Goal: Task Accomplishment & Management: Manage account settings

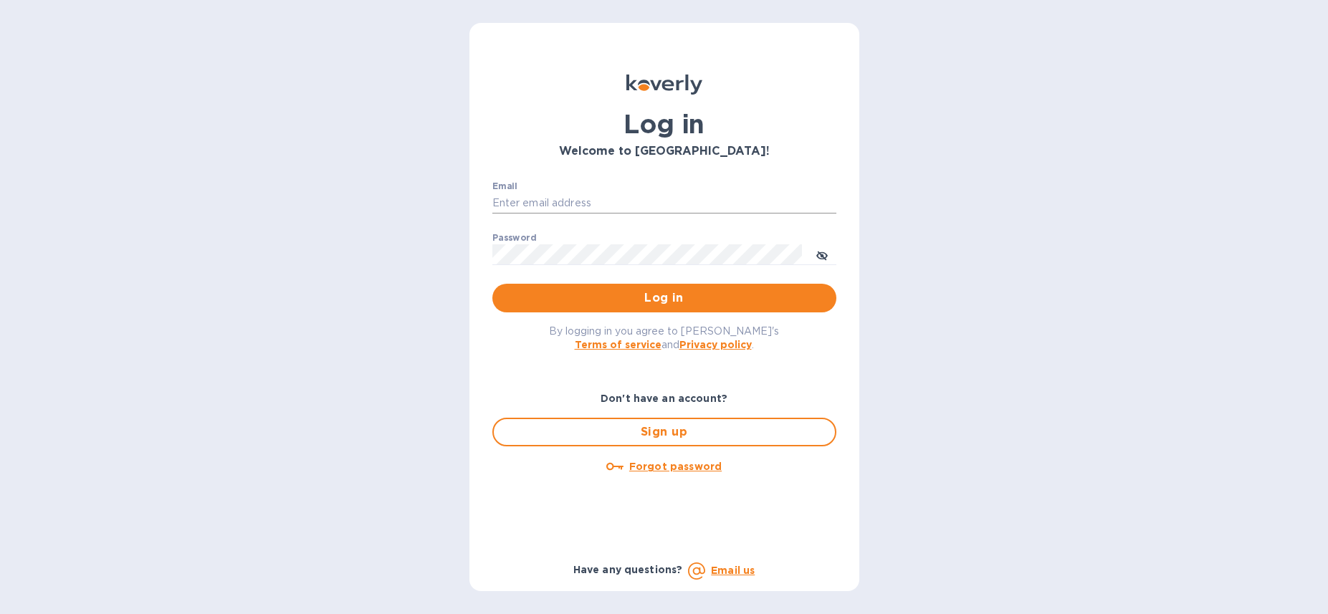
click at [570, 205] on input "Email" at bounding box center [664, 203] width 344 height 21
type input "ruth@airseaintl.net"
click at [594, 300] on span "Log in" at bounding box center [664, 297] width 321 height 17
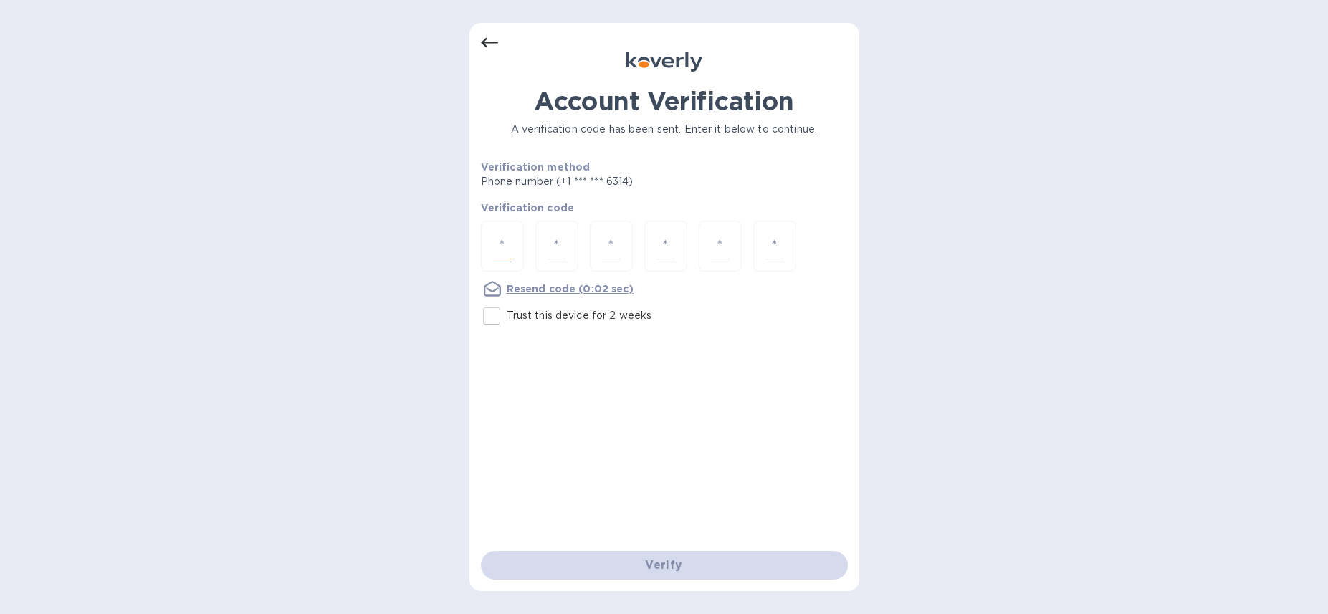
click at [502, 242] on input "number" at bounding box center [502, 246] width 19 height 27
type input "9"
type input "0"
type input "1"
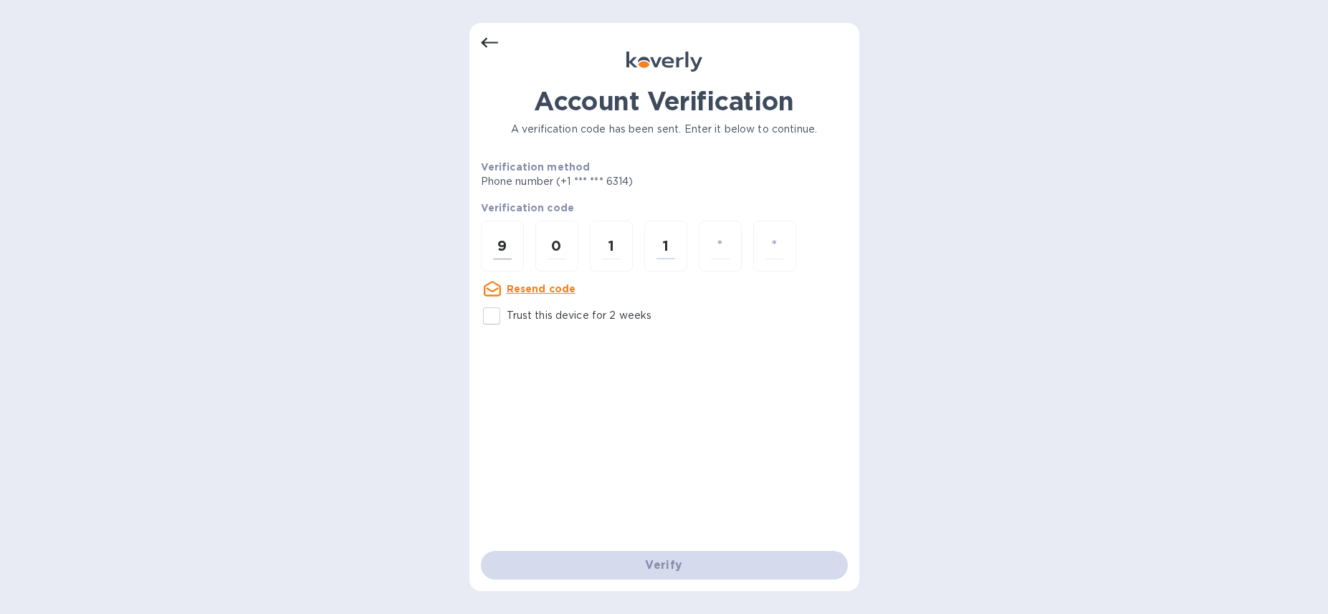
type input "8"
type input "0"
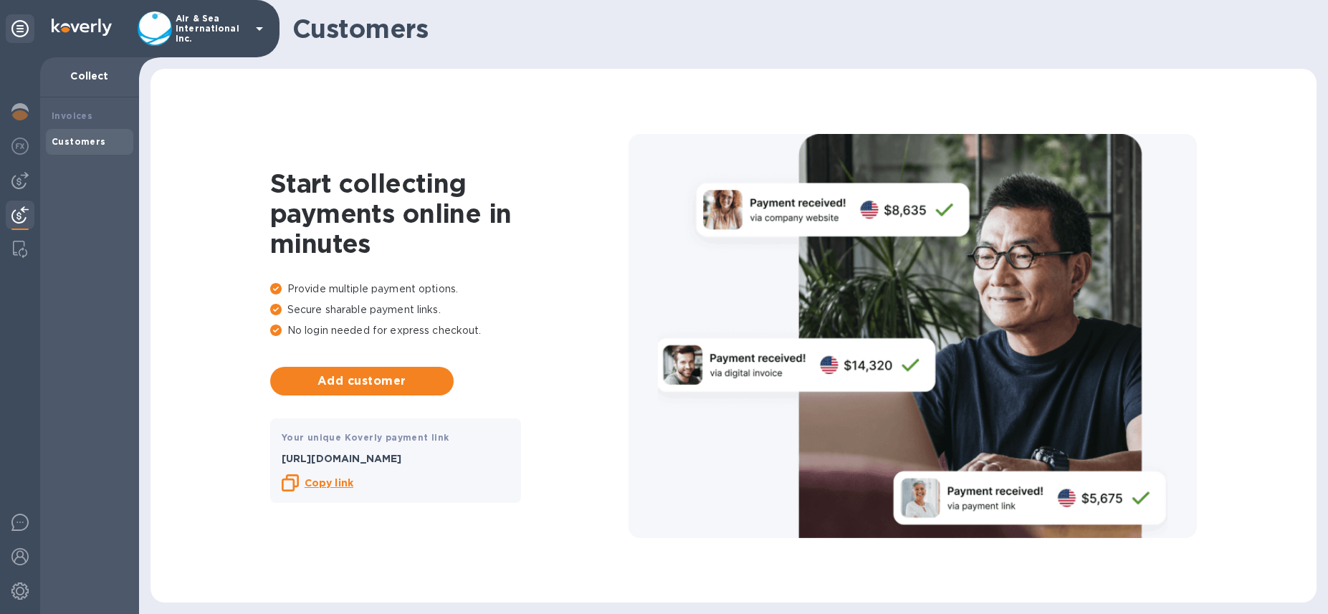
click at [252, 32] on icon at bounding box center [259, 28] width 17 height 17
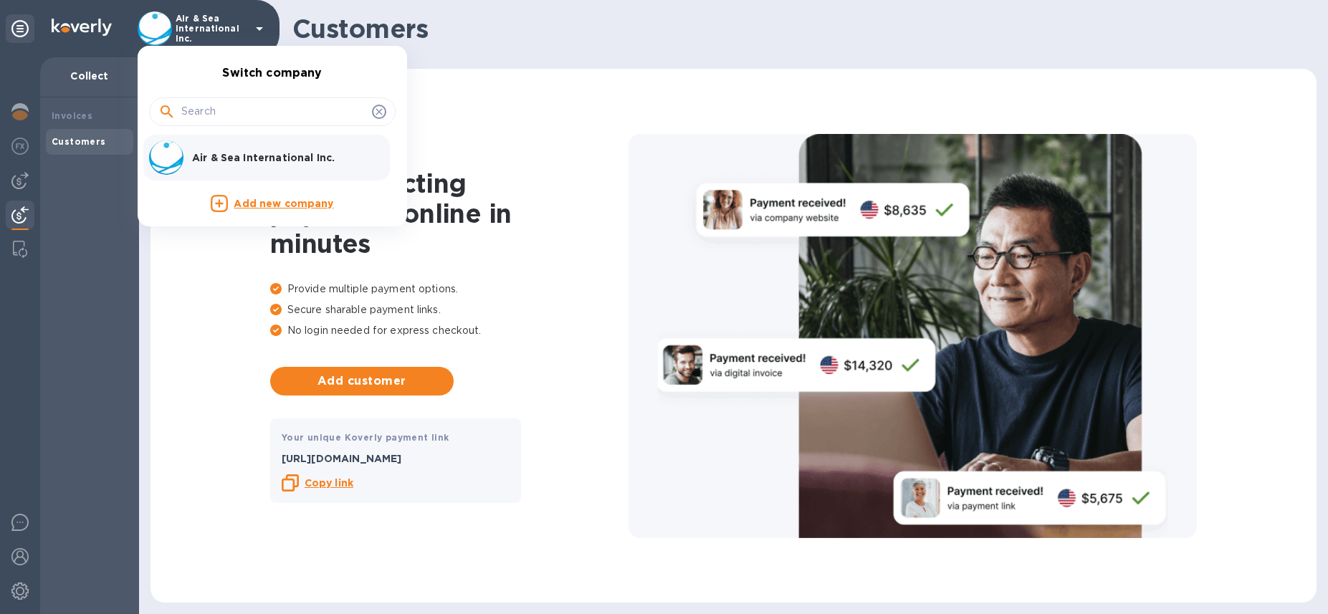
click at [82, 254] on div at bounding box center [664, 307] width 1328 height 614
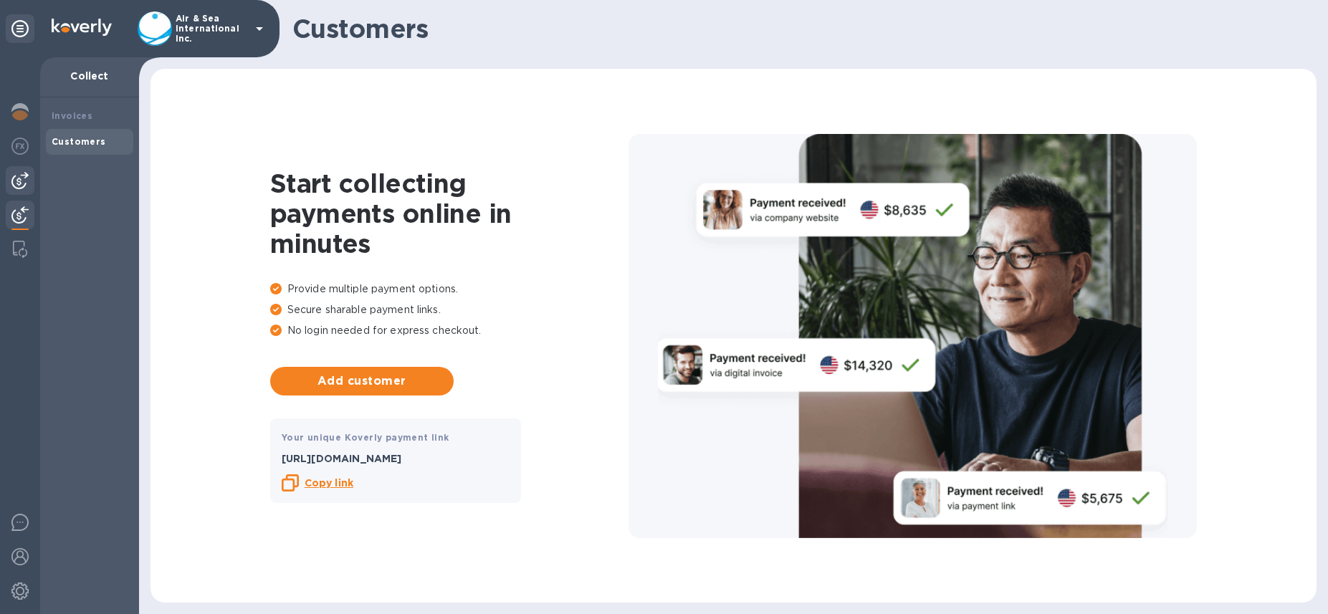
click at [16, 177] on img at bounding box center [19, 180] width 17 height 17
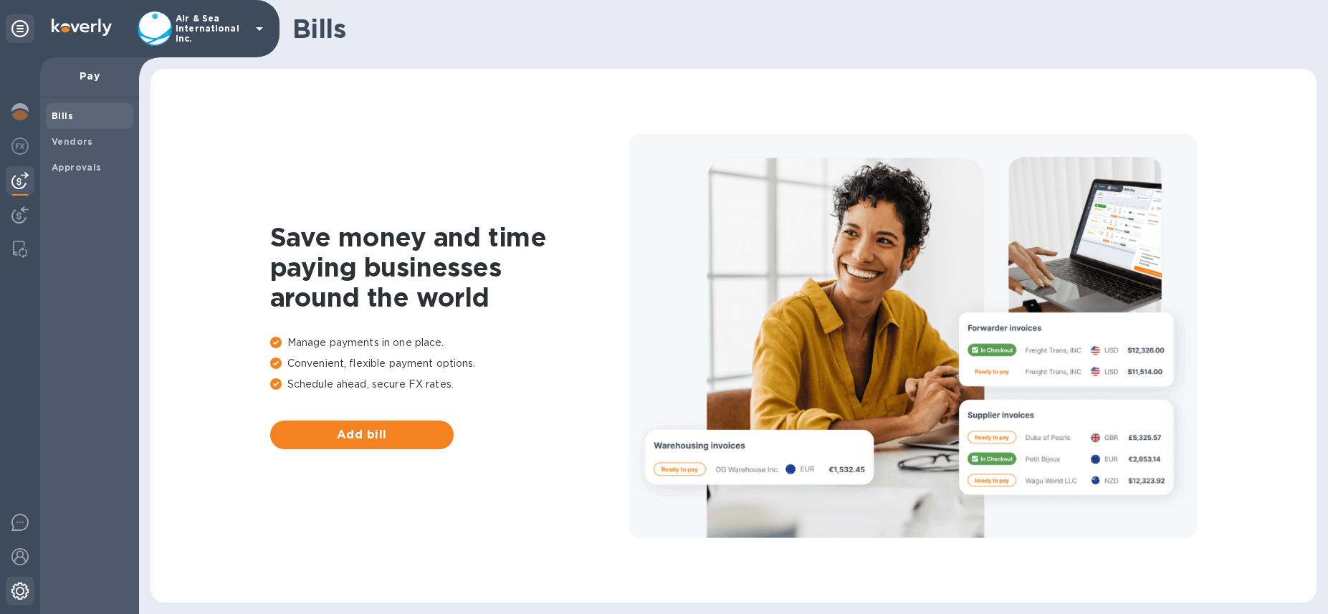
click at [19, 585] on img at bounding box center [19, 591] width 17 height 17
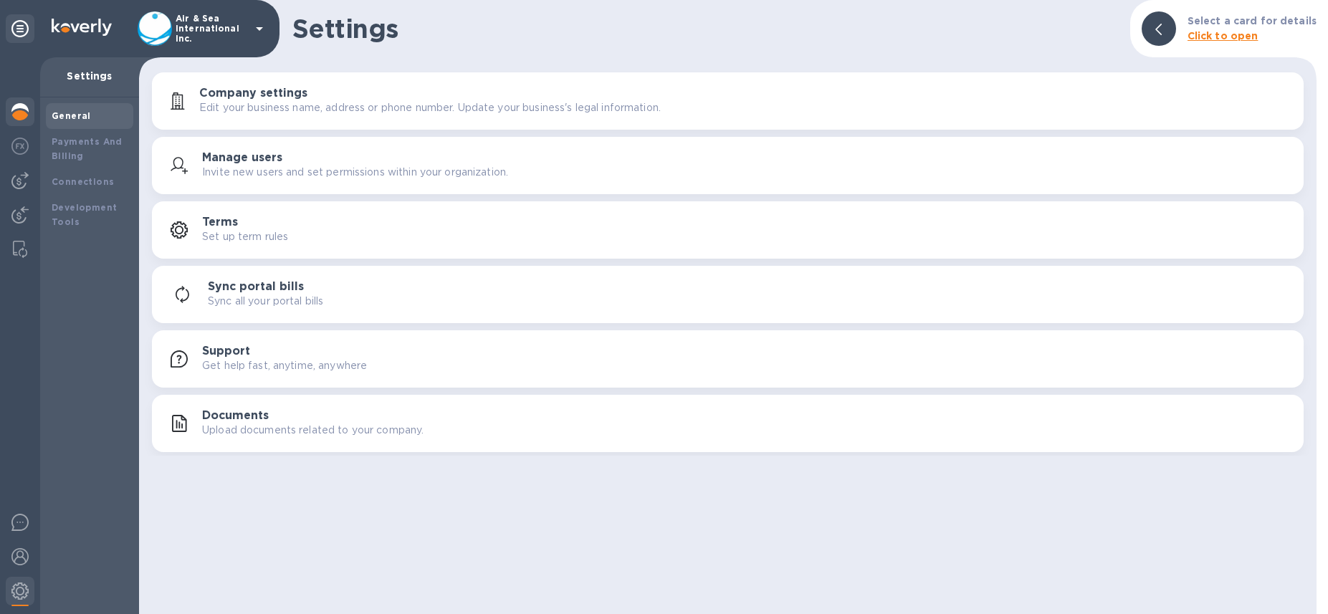
click at [27, 112] on img at bounding box center [19, 111] width 17 height 17
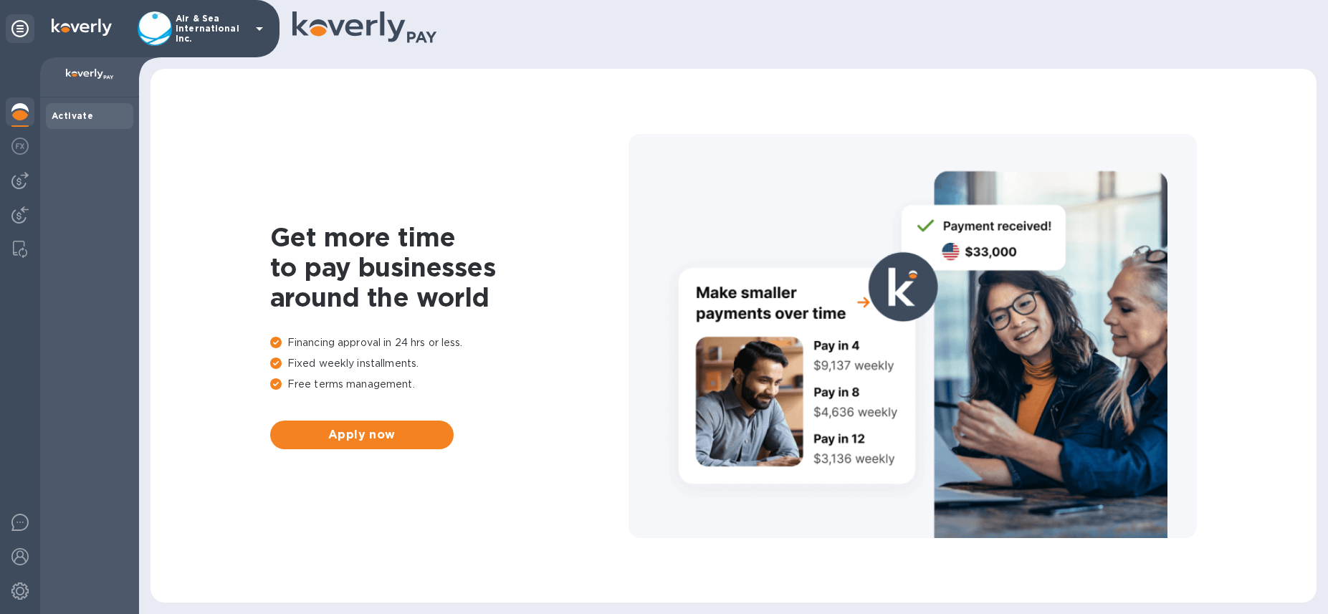
click at [112, 78] on img at bounding box center [90, 74] width 48 height 11
click at [253, 36] on icon at bounding box center [259, 28] width 17 height 17
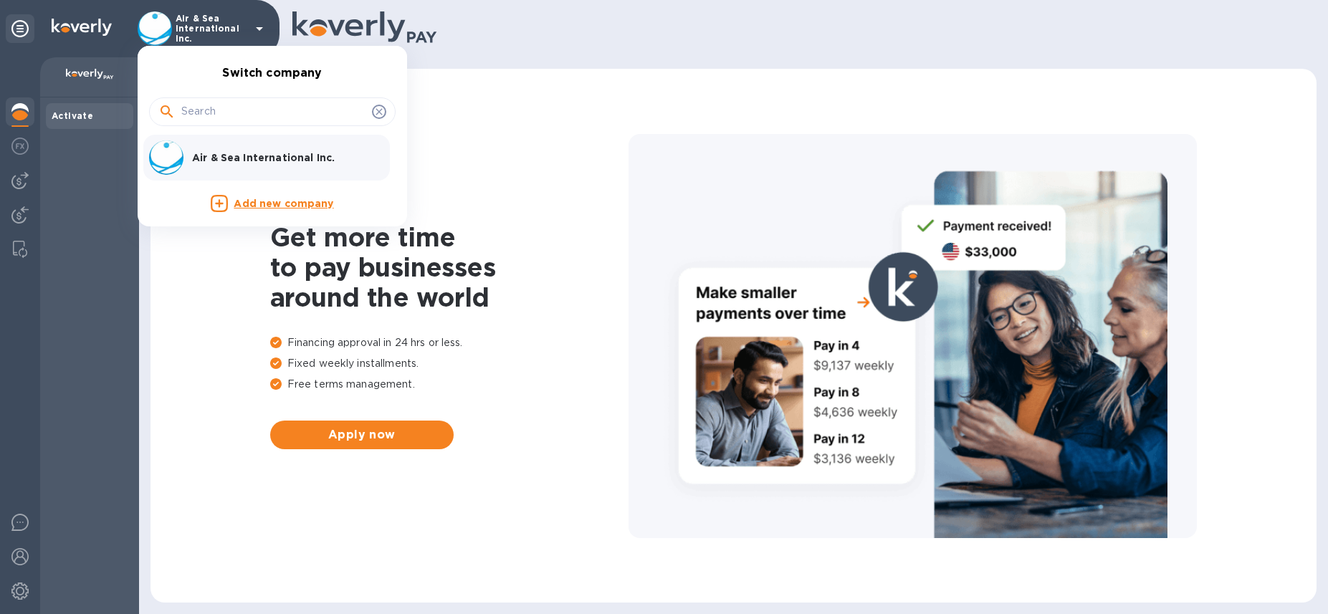
click at [279, 153] on p "Air & Sea International Inc." at bounding box center [282, 157] width 181 height 14
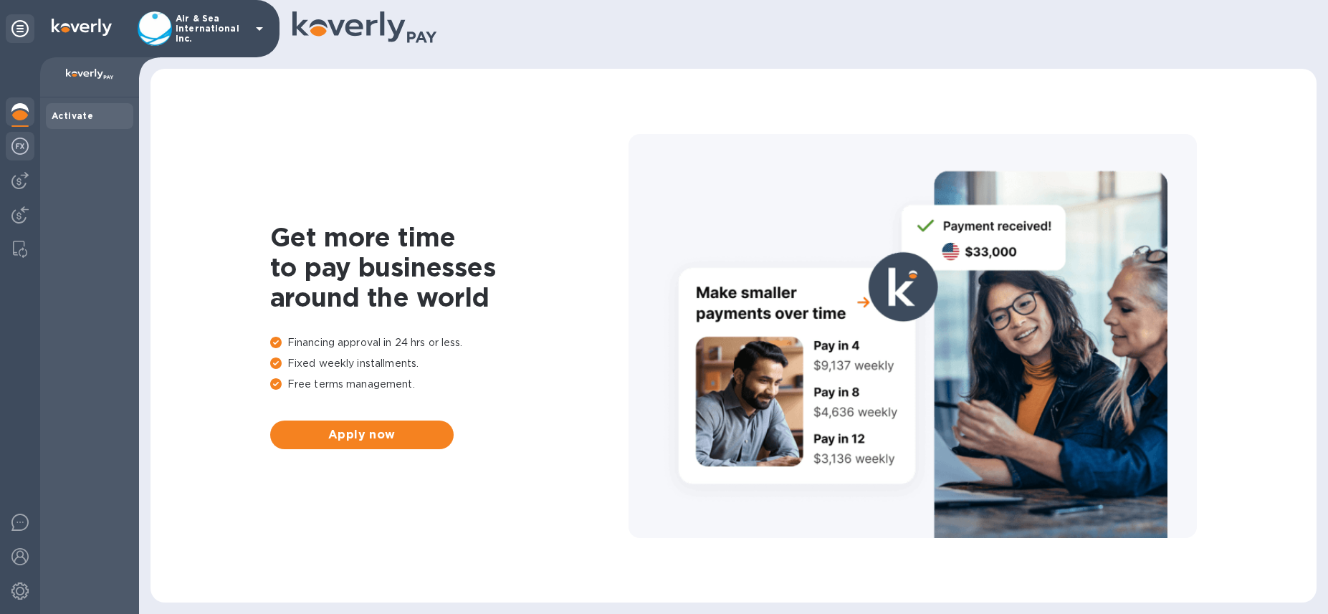
click at [24, 150] on img at bounding box center [19, 146] width 17 height 17
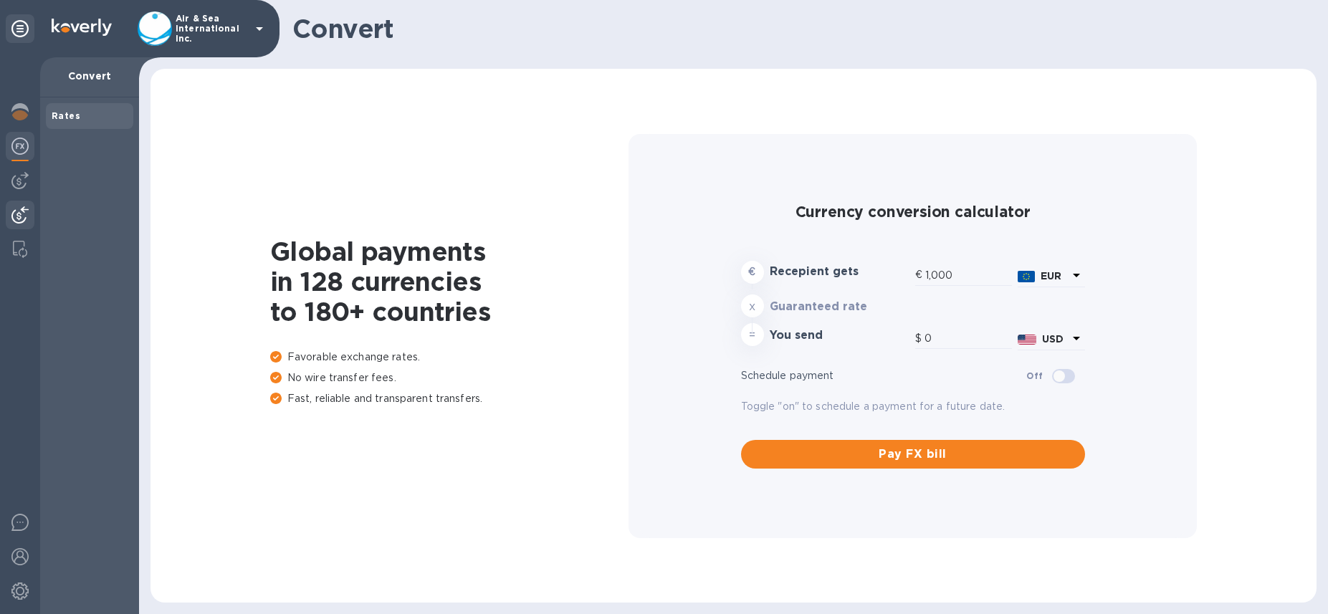
type input "1,181.39"
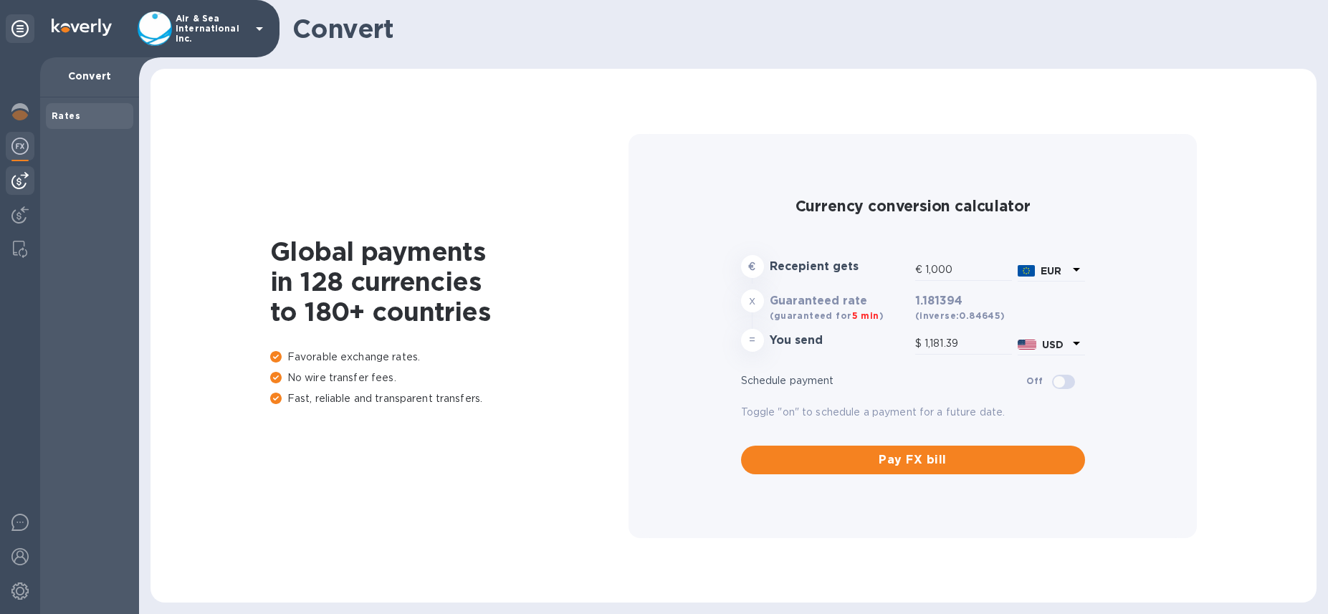
click at [21, 188] on img at bounding box center [19, 180] width 17 height 17
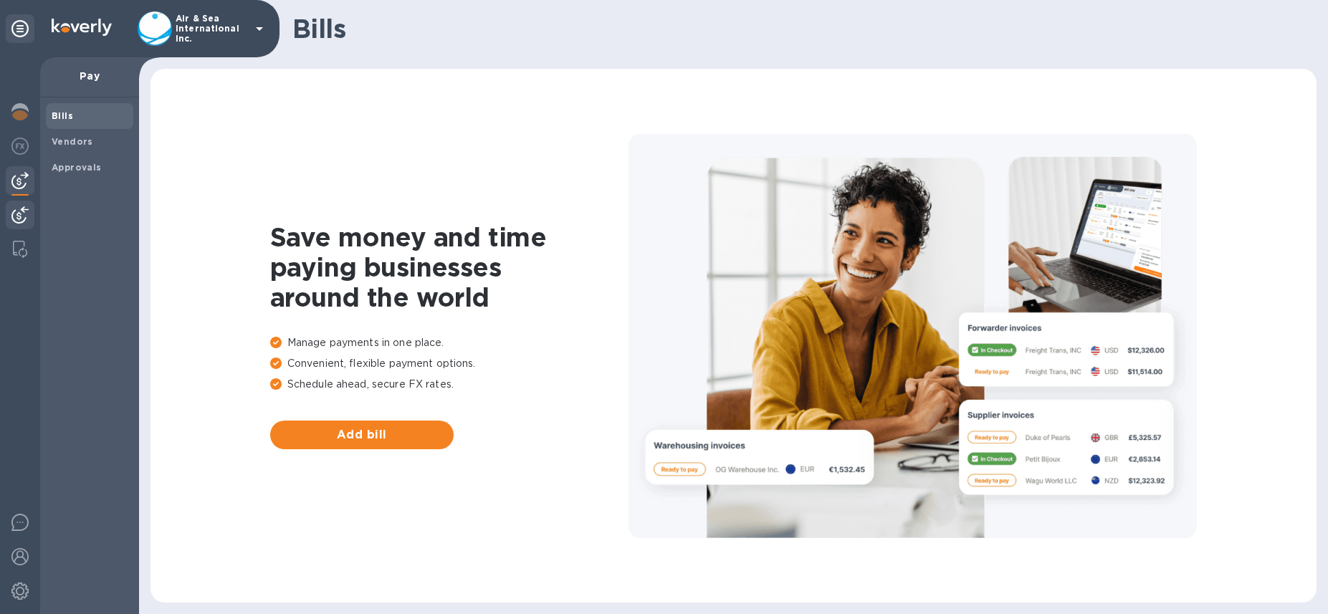
click at [20, 201] on div at bounding box center [20, 217] width 29 height 32
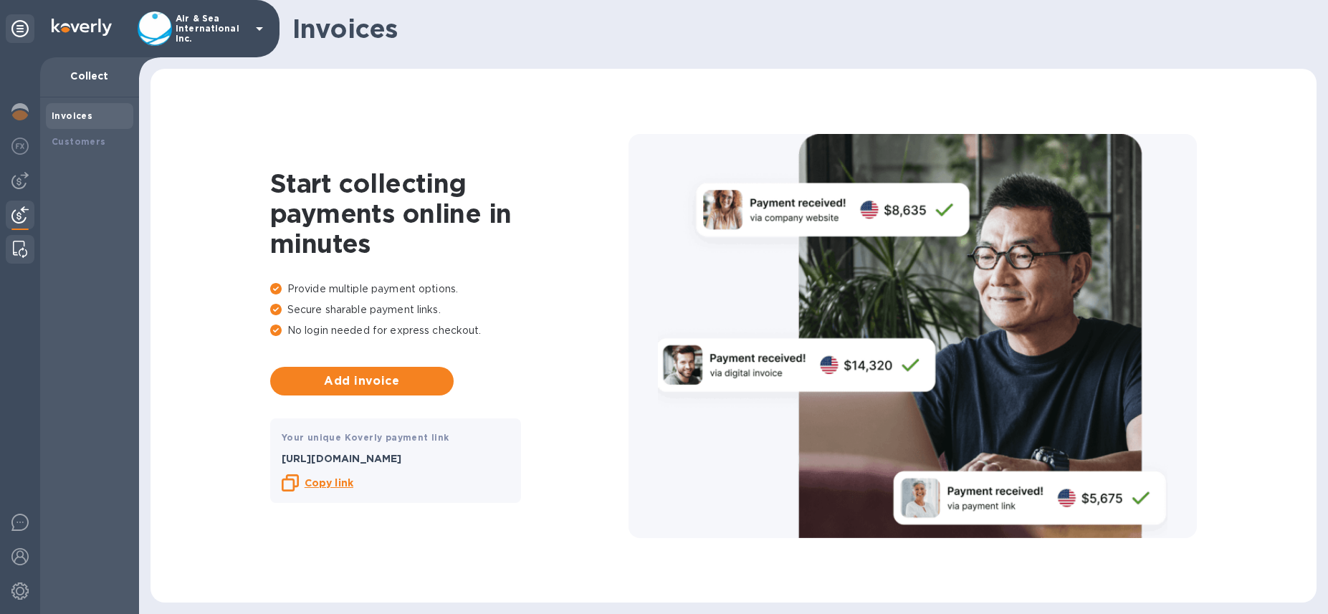
click at [16, 250] on img at bounding box center [20, 249] width 14 height 17
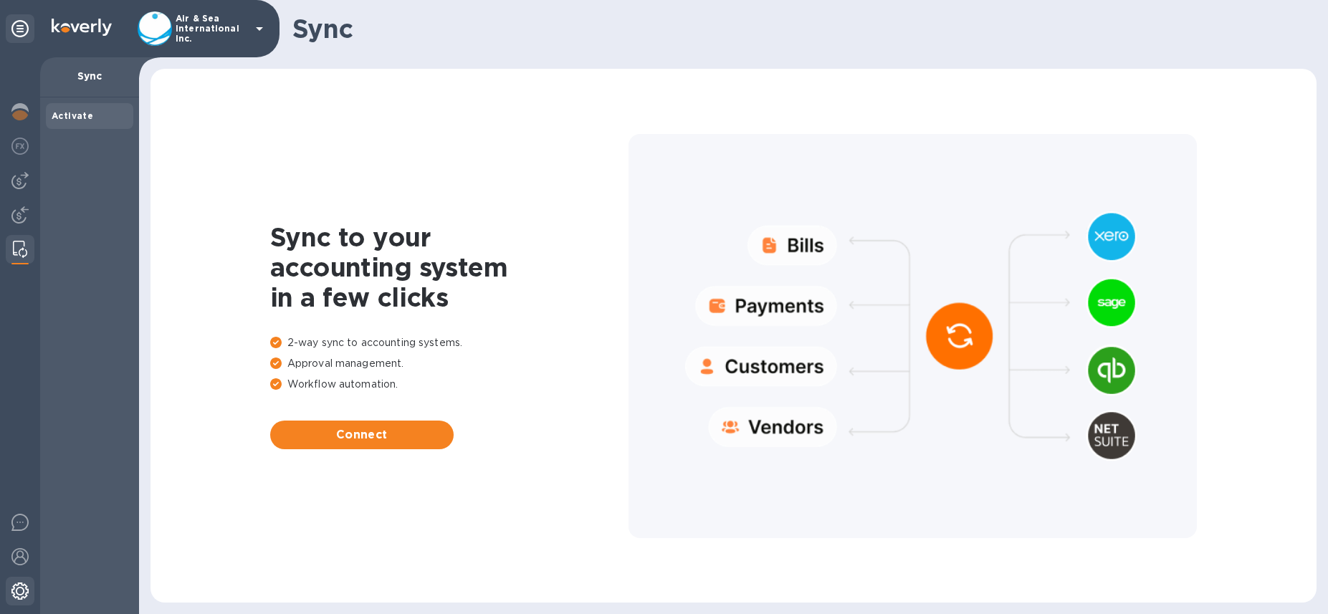
click at [17, 588] on img at bounding box center [19, 591] width 17 height 17
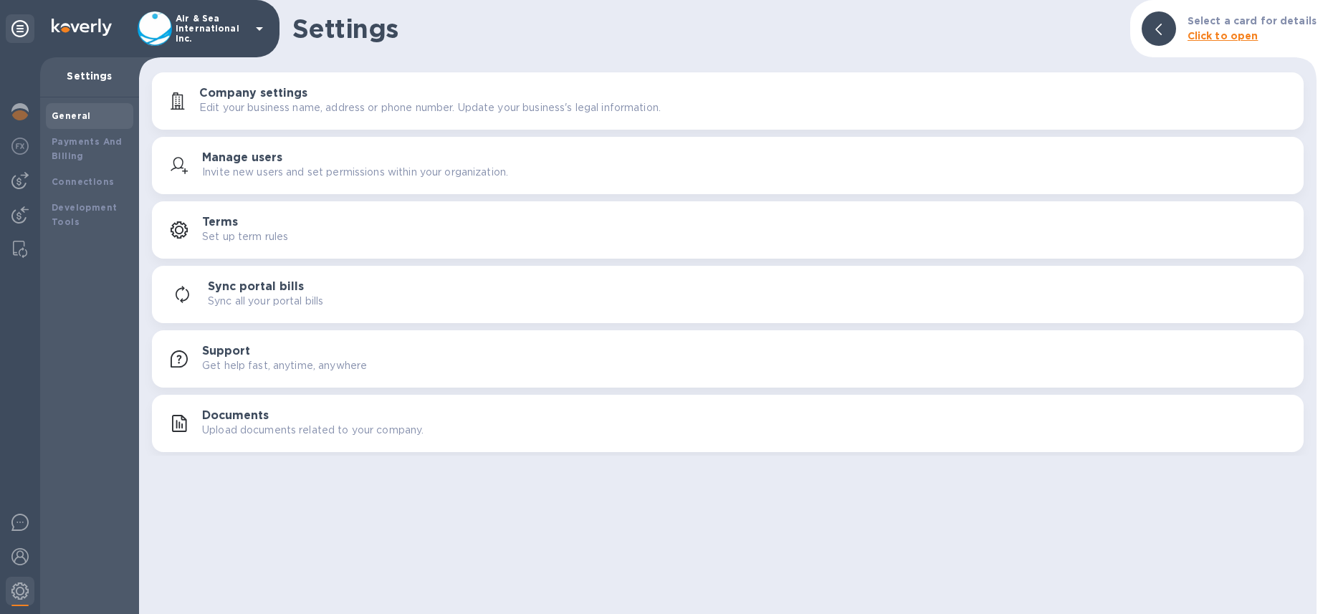
click at [1157, 24] on div at bounding box center [1158, 28] width 34 height 34
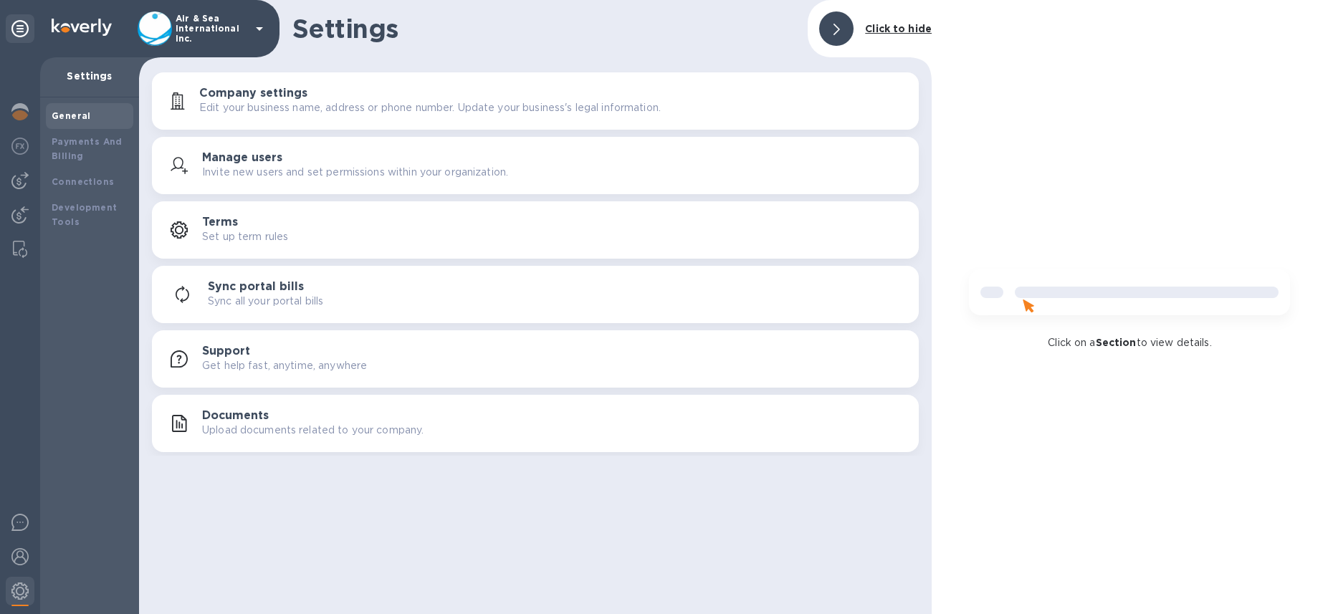
click at [844, 31] on div at bounding box center [836, 28] width 34 height 34
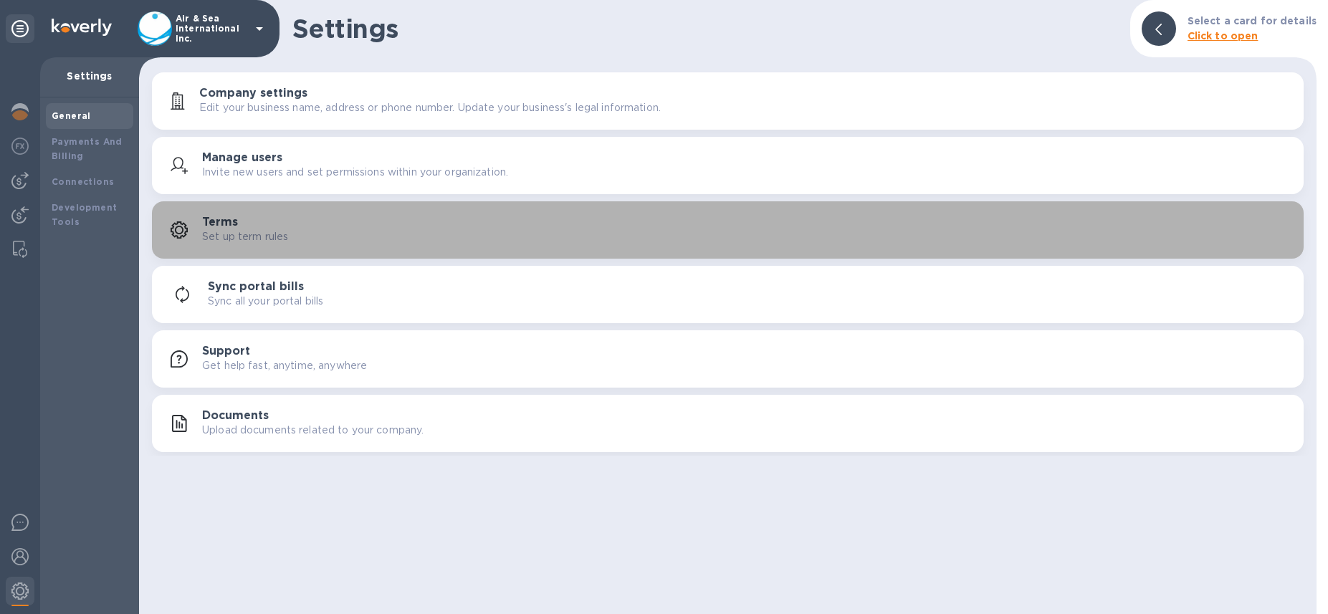
click at [223, 216] on h3 "Terms" at bounding box center [220, 223] width 36 height 14
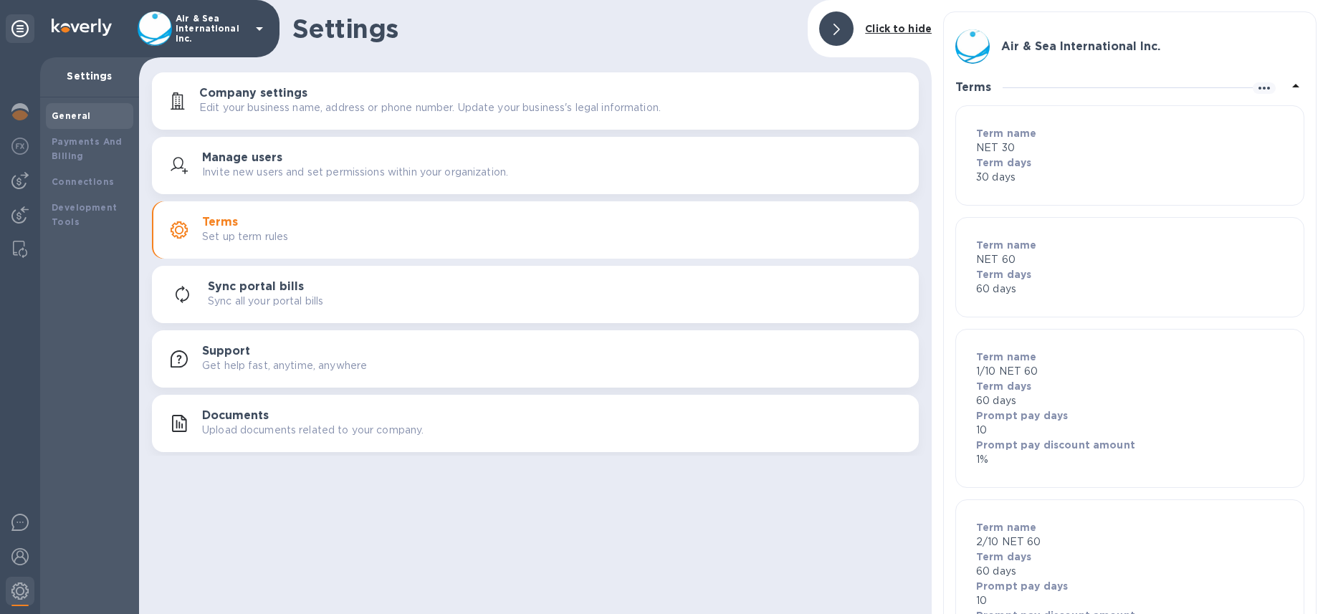
click at [1086, 274] on p "Term days" at bounding box center [1129, 274] width 307 height 14
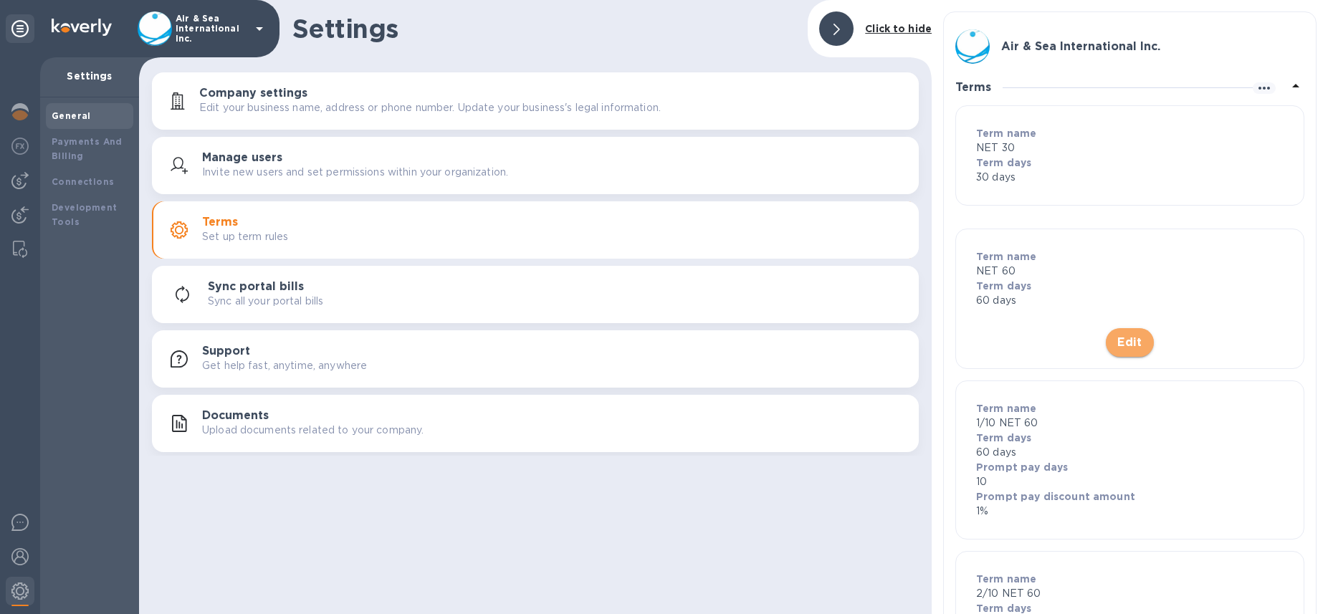
click at [1126, 340] on span "Edit" at bounding box center [1129, 342] width 25 height 17
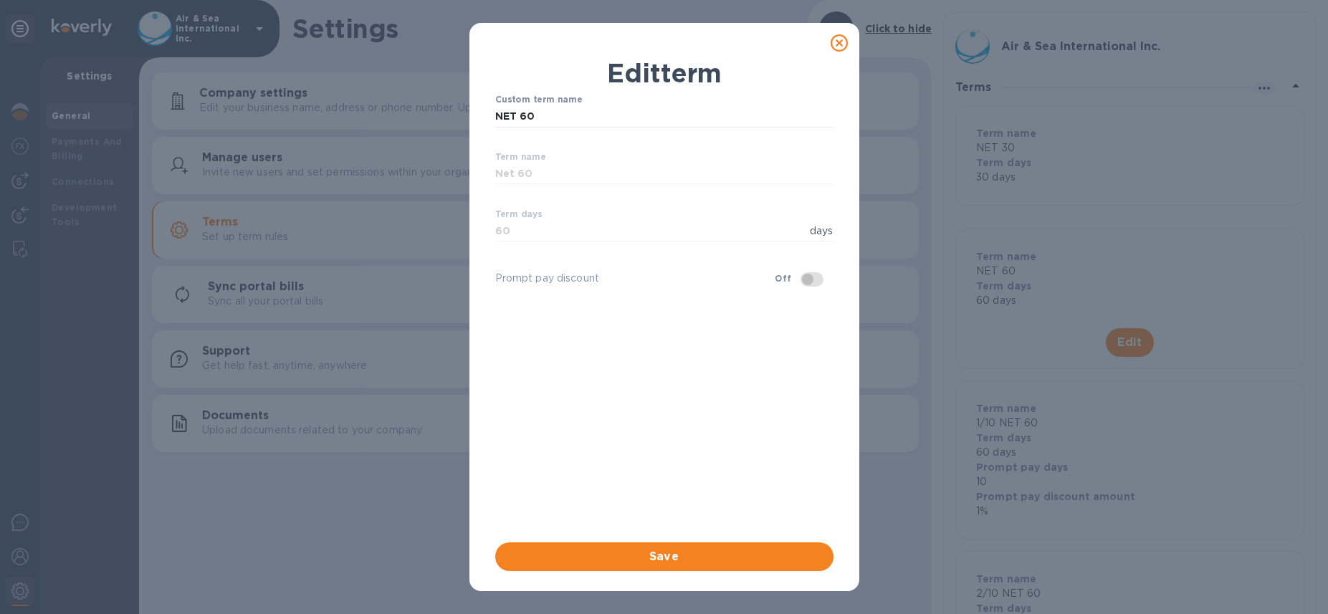
click at [843, 42] on icon at bounding box center [838, 42] width 17 height 17
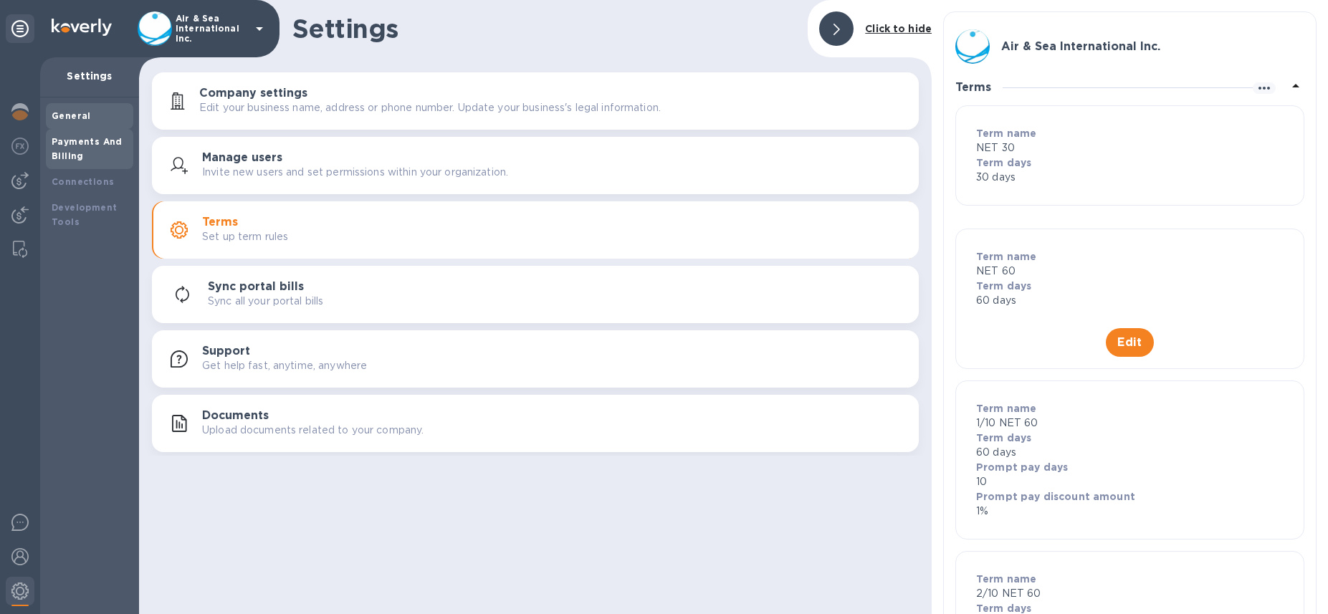
click at [86, 148] on div "Payments And Billing" at bounding box center [90, 149] width 76 height 29
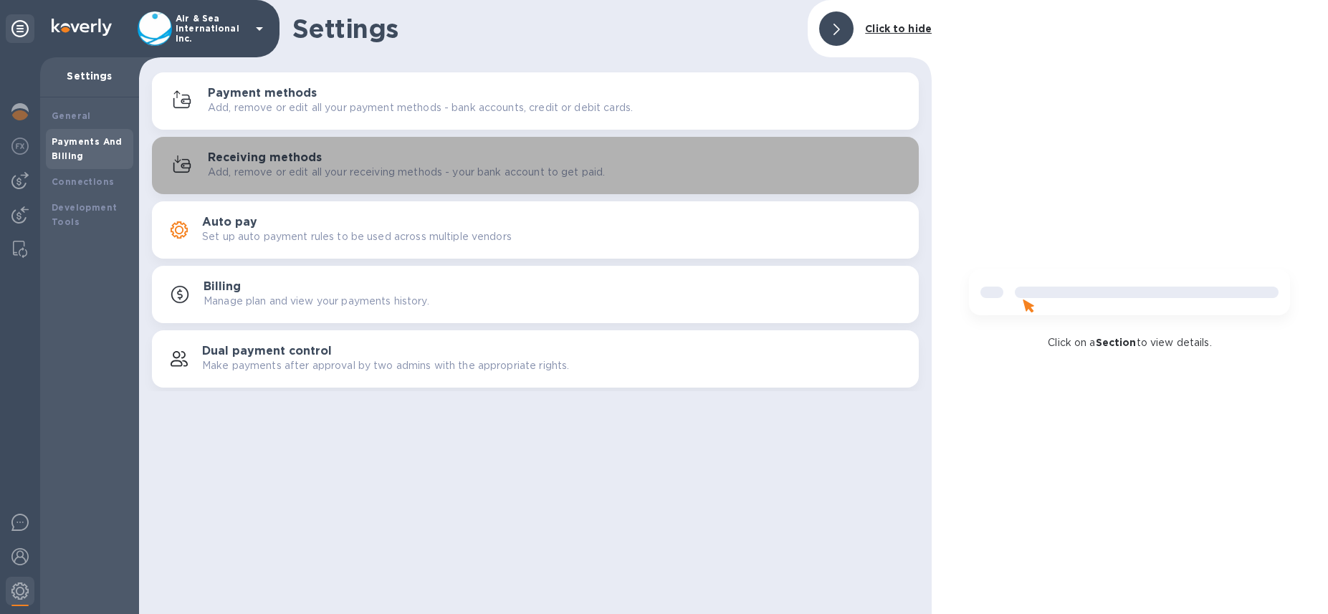
click at [254, 181] on div "Receiving methods Add, remove or edit all your receiving methods - your bank ac…" at bounding box center [535, 165] width 749 height 34
